Goal: Find specific page/section: Find specific page/section

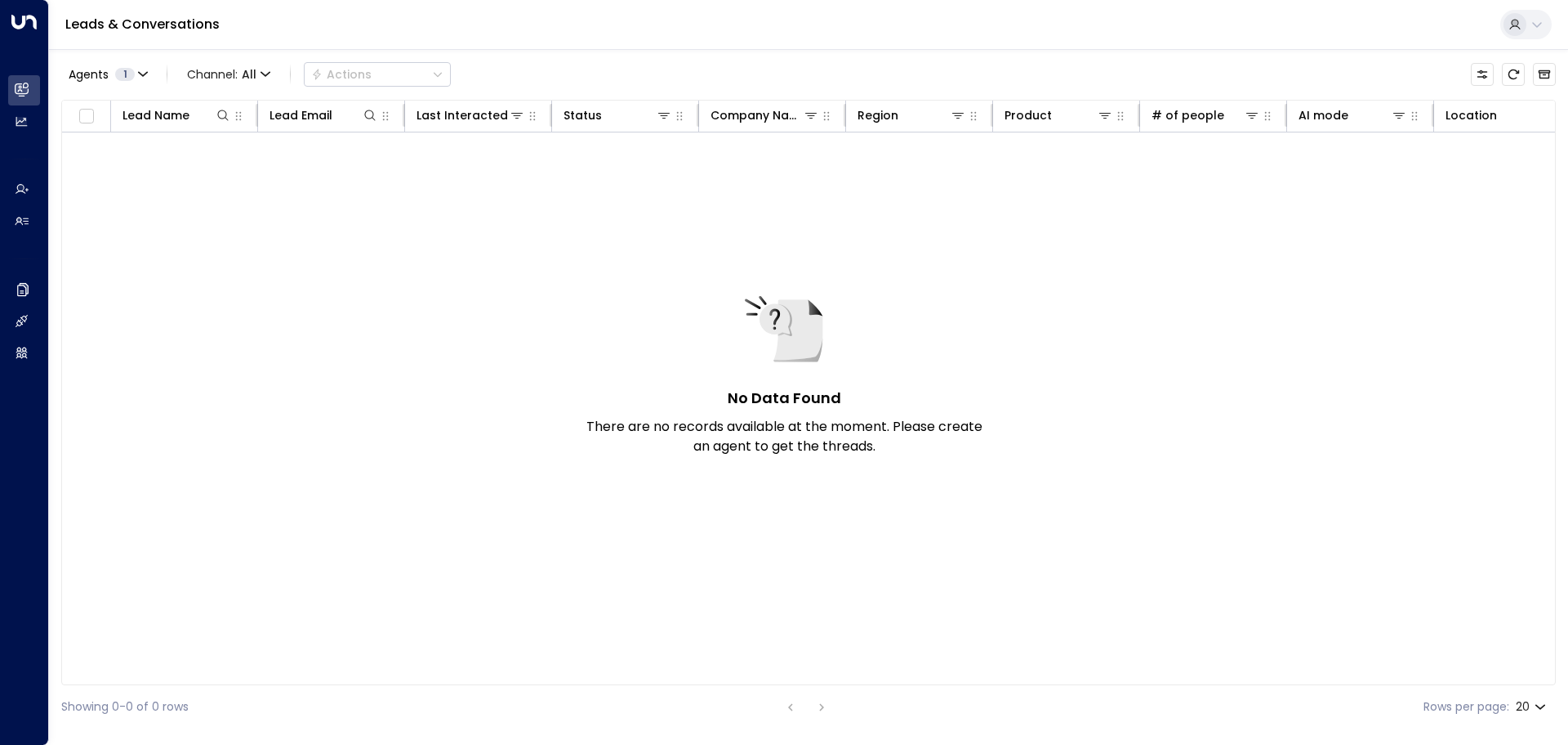
click at [871, 333] on div "No Data Found There are no records available at the moment. Please create an ag…" at bounding box center [784, 372] width 409 height 168
click at [795, 399] on h5 "No Data Found" at bounding box center [784, 397] width 114 height 22
click at [1006, 283] on div "No Data Found There are no records available at the moment. Please create an ag…" at bounding box center [1024, 390] width 1924 height 516
click at [1156, 367] on div "No Data Found There are no records available at the moment. Please create an ag…" at bounding box center [1024, 390] width 1924 height 516
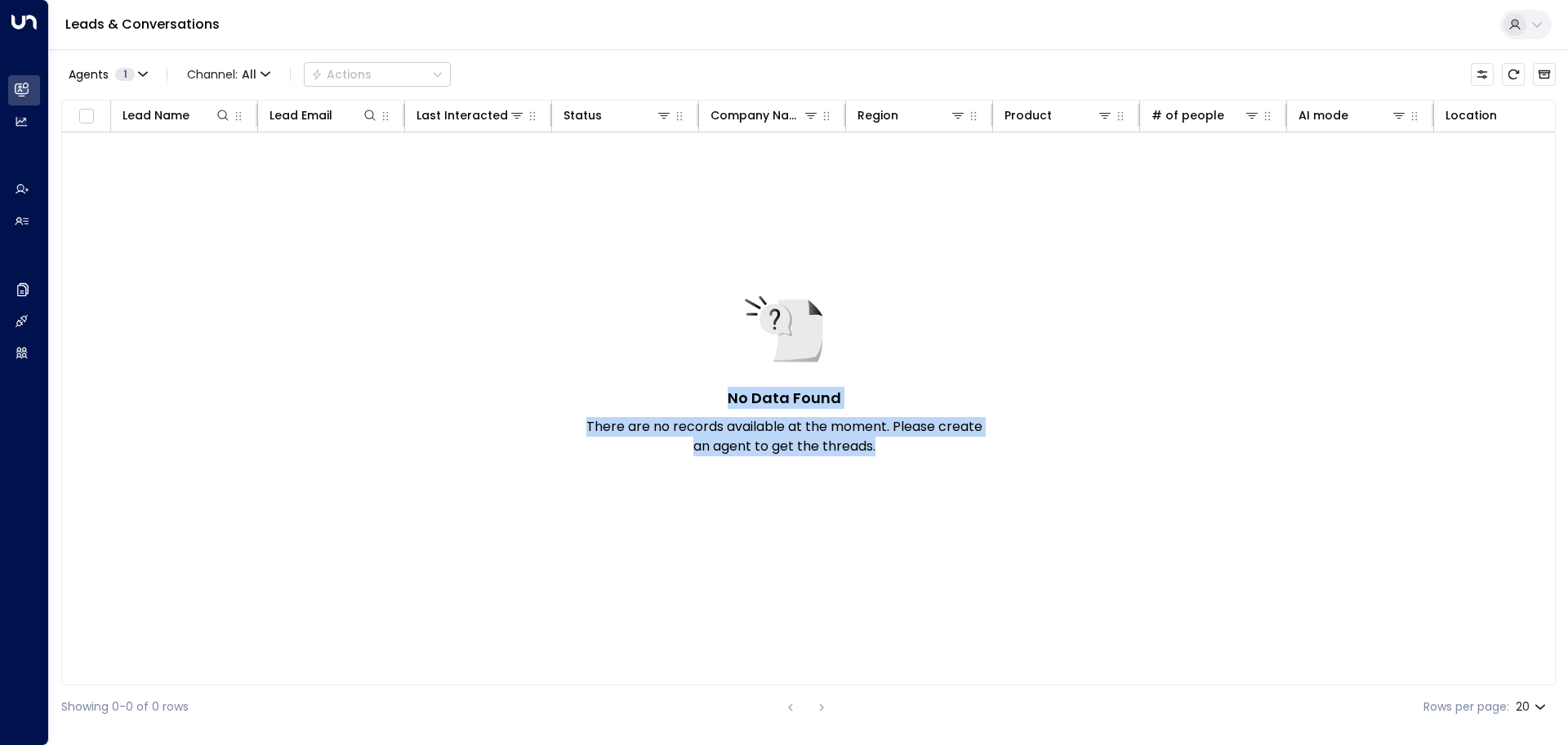
drag, startPoint x: 1012, startPoint y: 453, endPoint x: 902, endPoint y: 447, distance: 110.2
click at [902, 447] on div "No Data Found There are no records available at the moment. Please create an ag…" at bounding box center [1024, 390] width 1924 height 516
click at [922, 431] on p "There are no records available at the moment. Please create an agent to get the…" at bounding box center [784, 437] width 409 height 40
click at [920, 436] on p "There are no records available at the moment. Please create an agent to get the…" at bounding box center [784, 437] width 409 height 40
drag, startPoint x: 951, startPoint y: 447, endPoint x: 728, endPoint y: 381, distance: 232.6
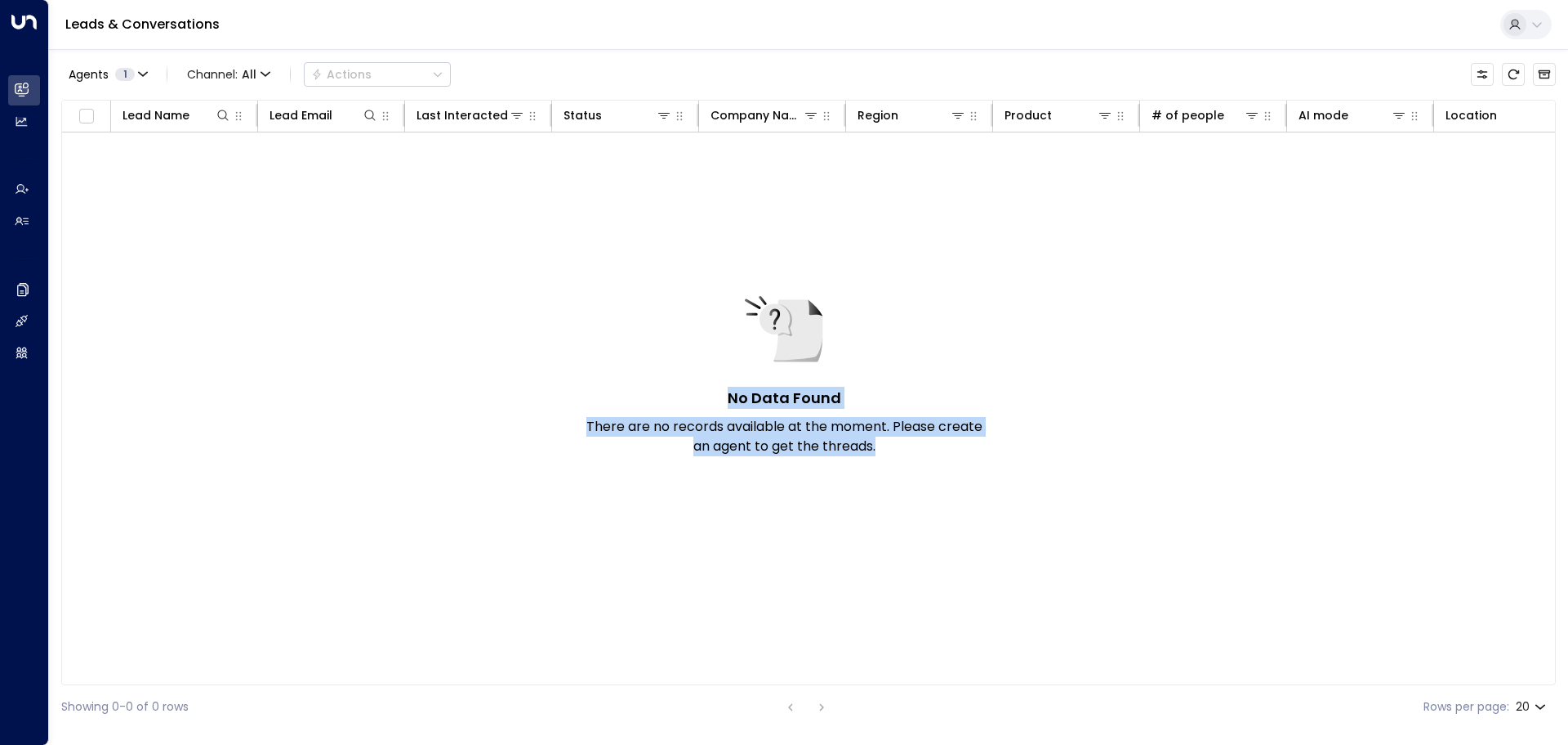
click at [728, 381] on div "No Data Found There are no records available at the moment. Please create an ag…" at bounding box center [784, 372] width 409 height 168
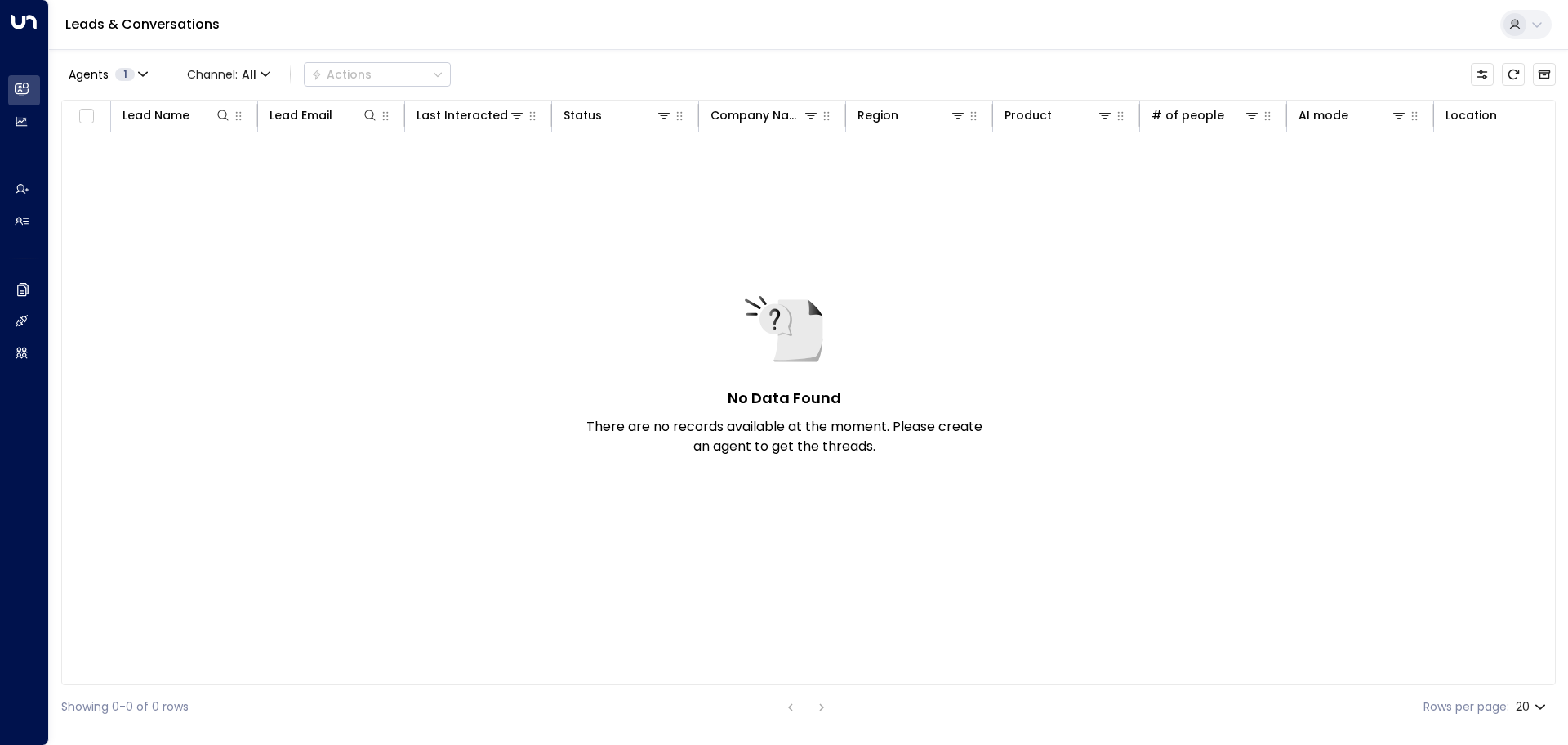
click at [1057, 529] on div "No Data Found There are no records available at the moment. Please create an ag…" at bounding box center [1024, 390] width 1924 height 516
